Goal: Information Seeking & Learning: Learn about a topic

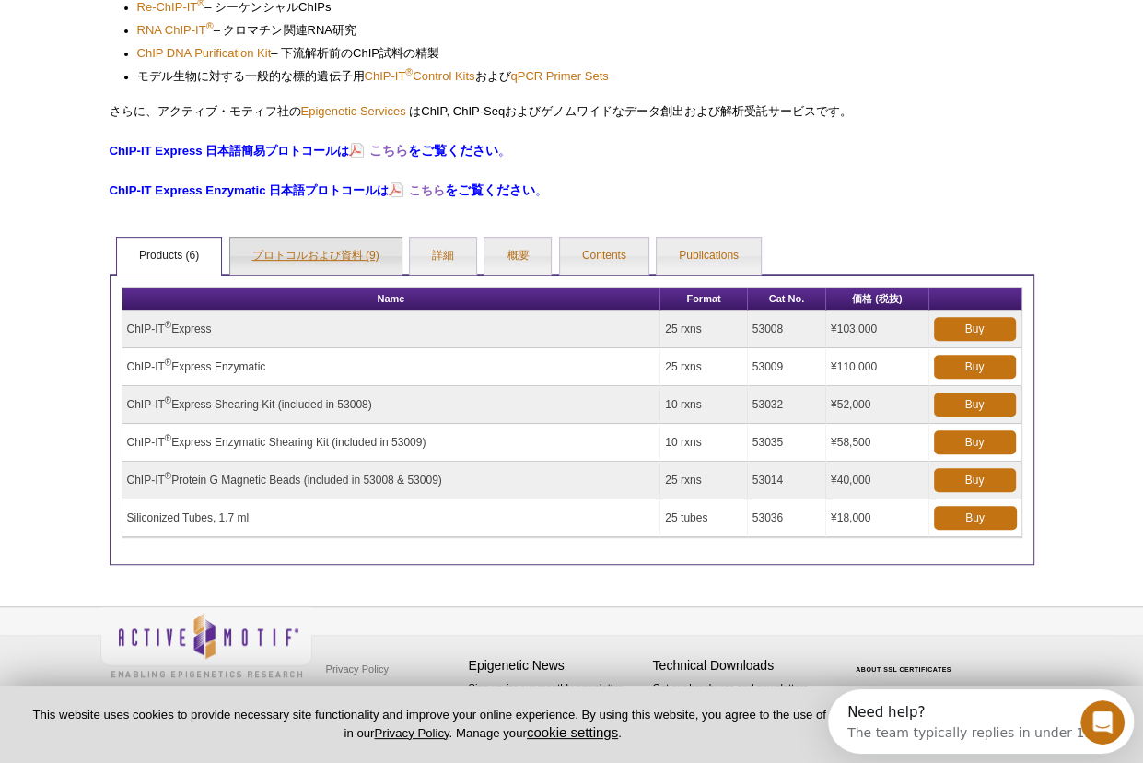
click at [343, 251] on link "プロトコルおよび資料 (9)" at bounding box center [315, 256] width 171 height 37
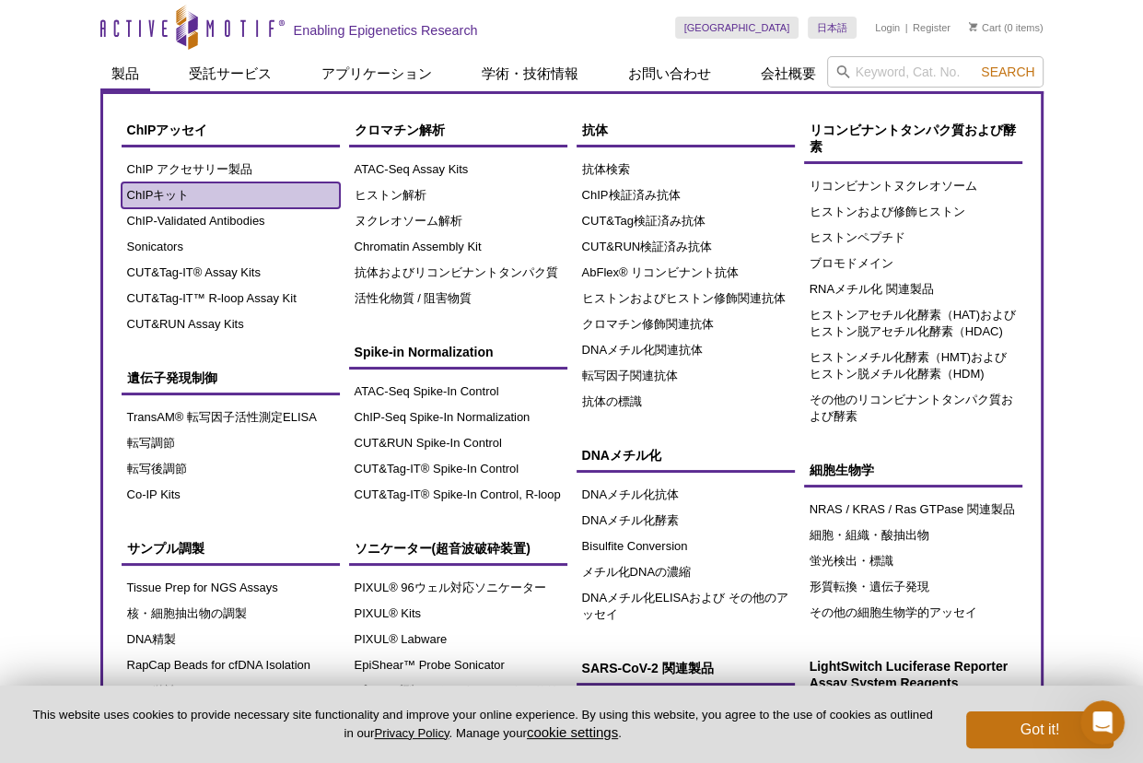
click at [160, 199] on link "ChIPキット" at bounding box center [231, 195] width 218 height 26
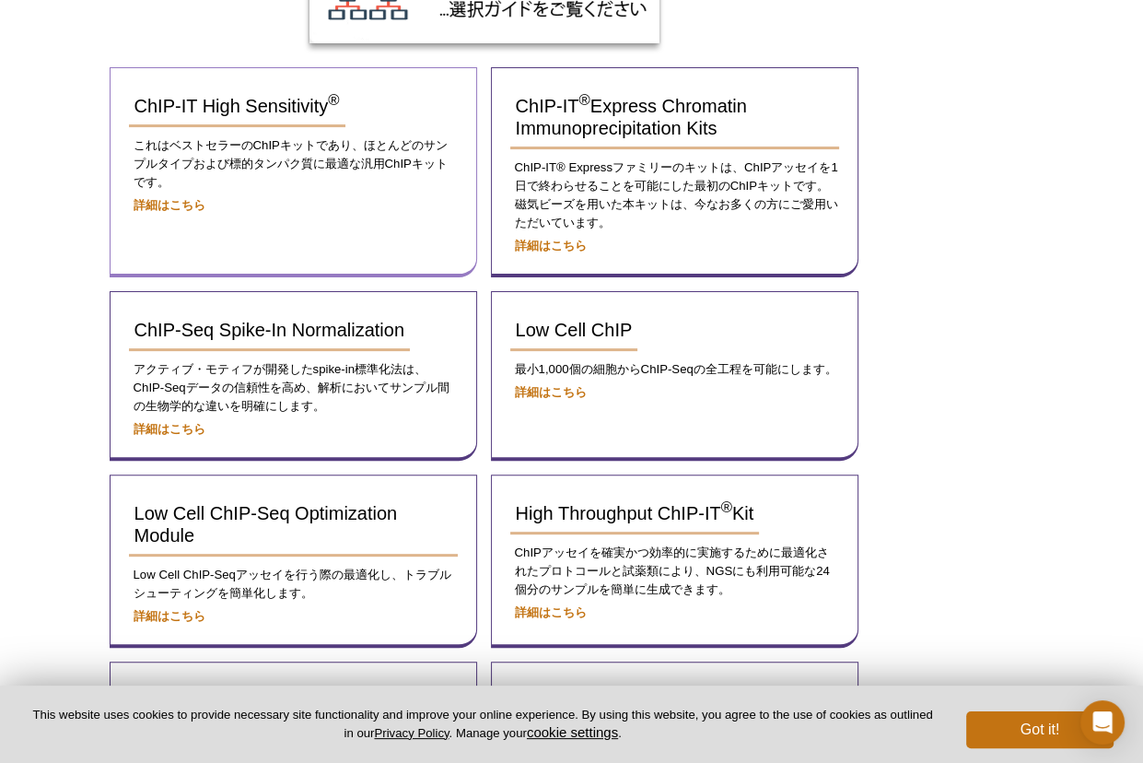
scroll to position [321, 0]
click at [570, 239] on strong "詳細はこちら" at bounding box center [551, 246] width 72 height 14
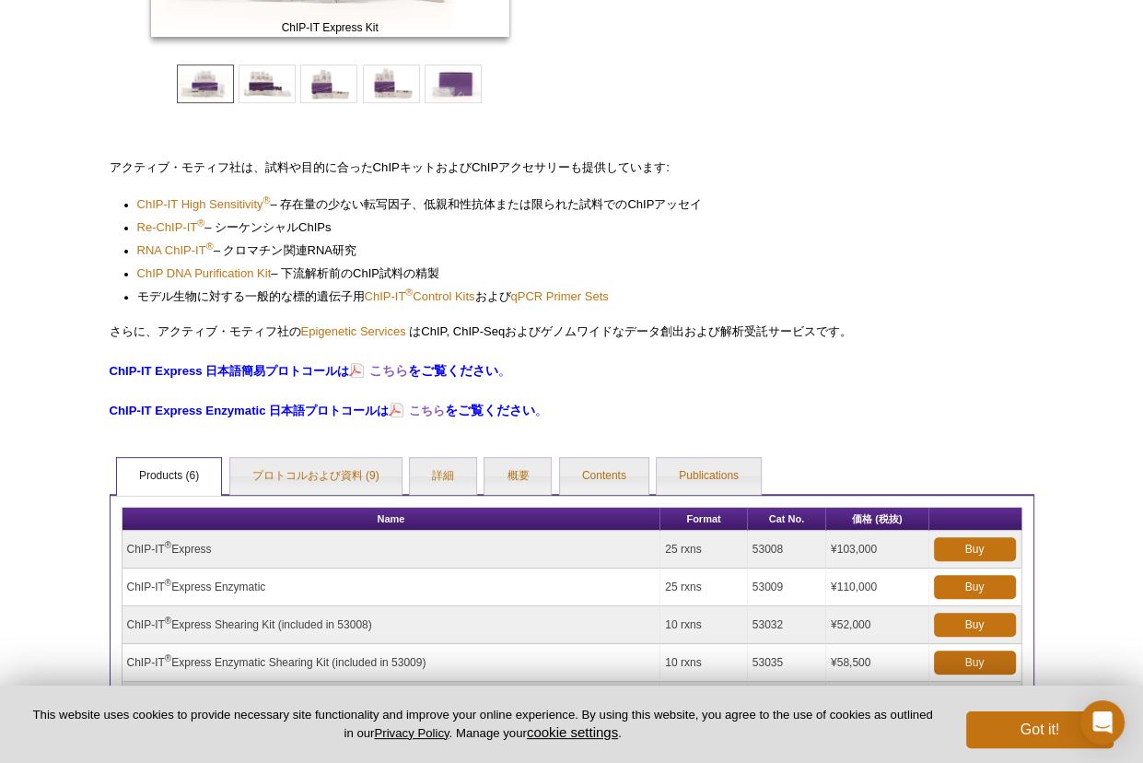
scroll to position [418, 0]
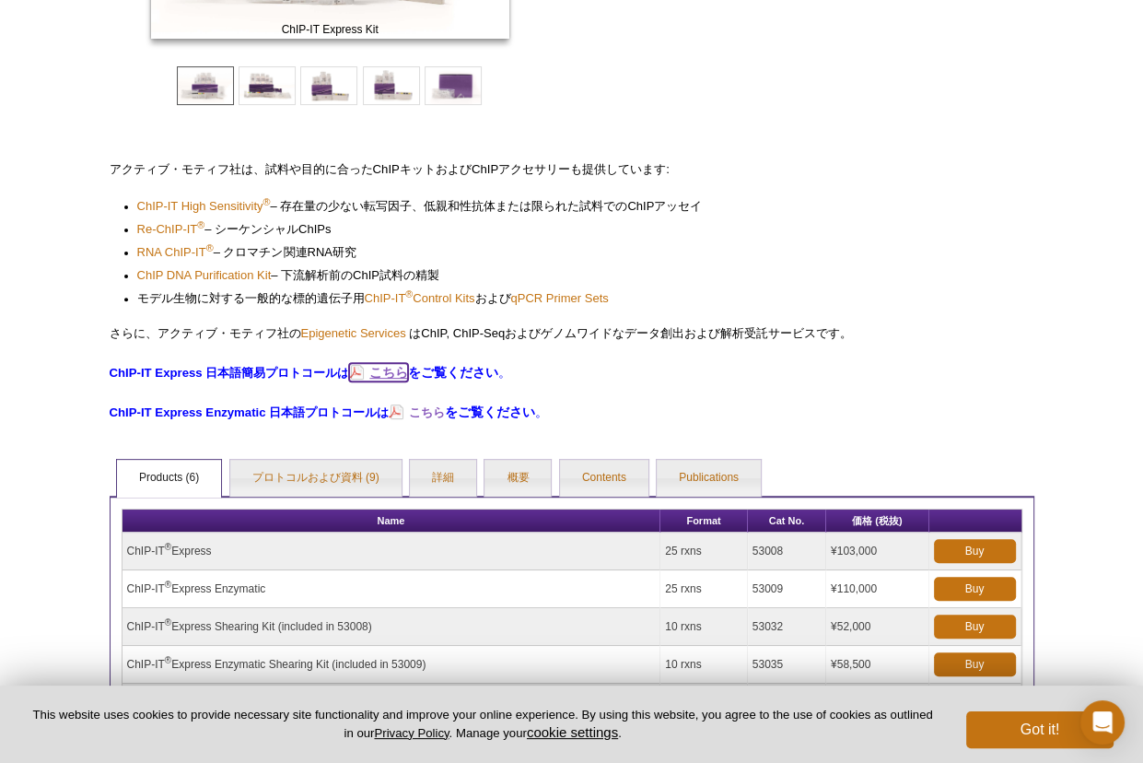
click at [386, 371] on strong "こちら" at bounding box center [388, 372] width 39 height 15
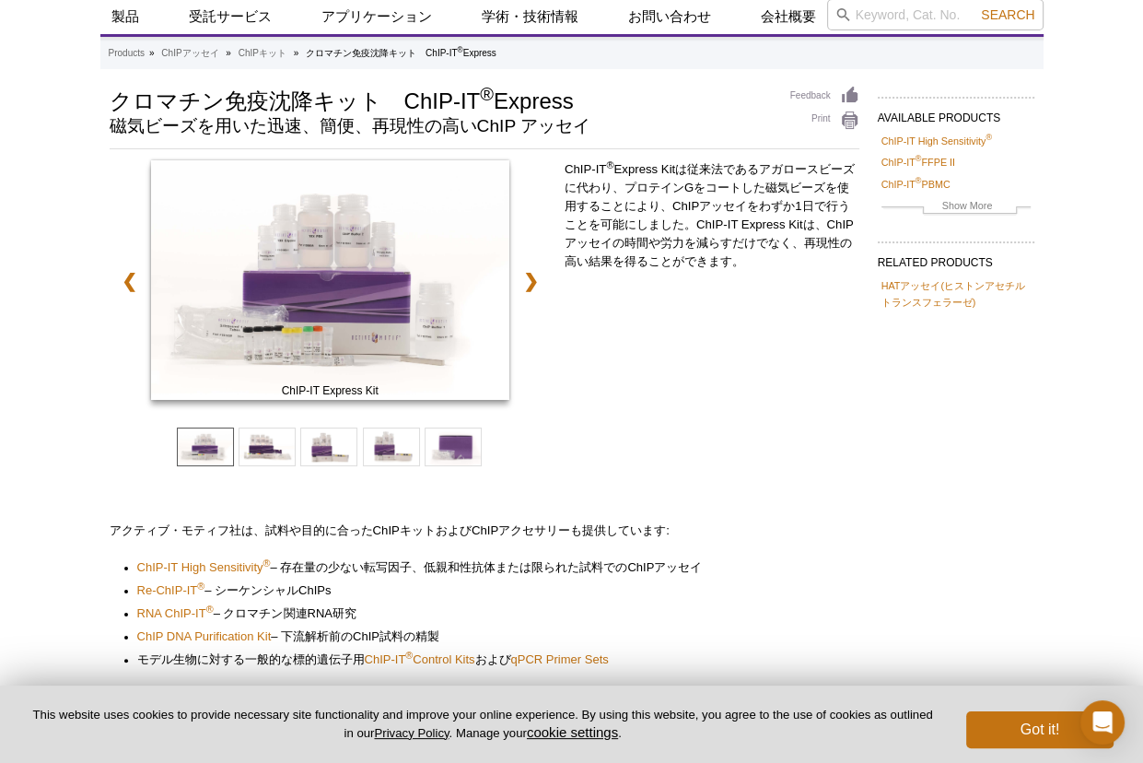
scroll to position [56, 0]
